Goal: Transaction & Acquisition: Purchase product/service

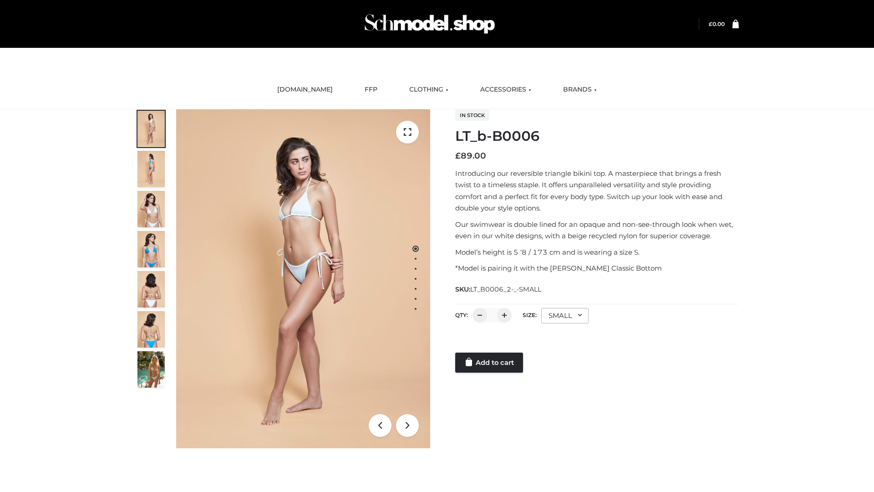
click at [490, 362] on link "Add to cart" at bounding box center [489, 362] width 68 height 20
